Goal: Find specific page/section: Find specific page/section

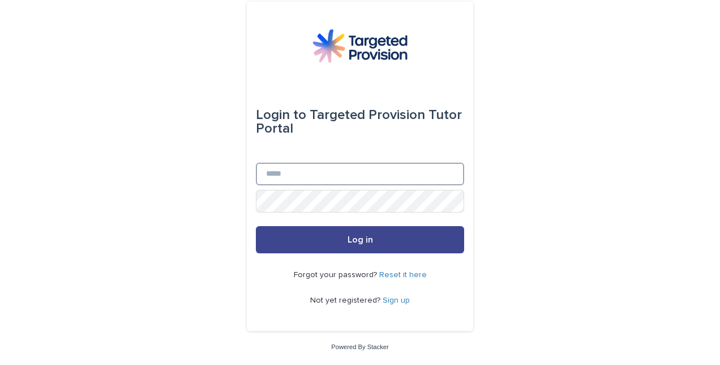
type input "**********"
click at [367, 240] on span "Log in" at bounding box center [360, 239] width 25 height 9
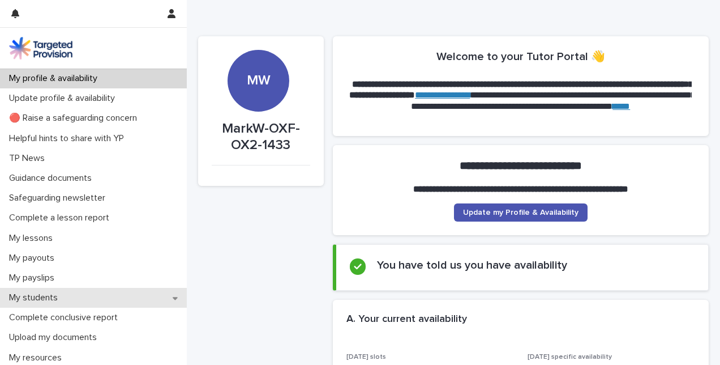
click at [51, 294] on p "My students" at bounding box center [36, 297] width 62 height 11
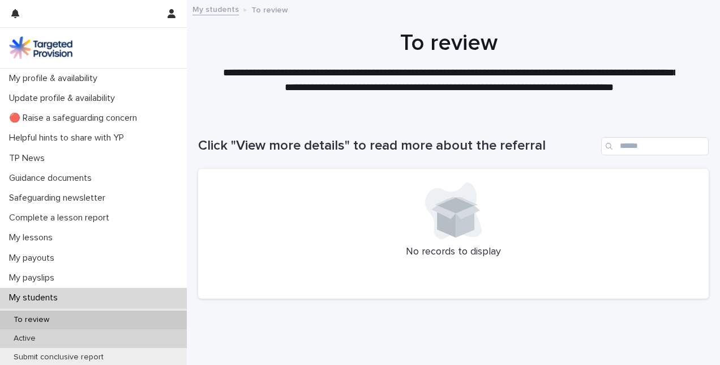
click at [33, 334] on p "Active" at bounding box center [25, 338] width 40 height 10
